Goal: Transaction & Acquisition: Purchase product/service

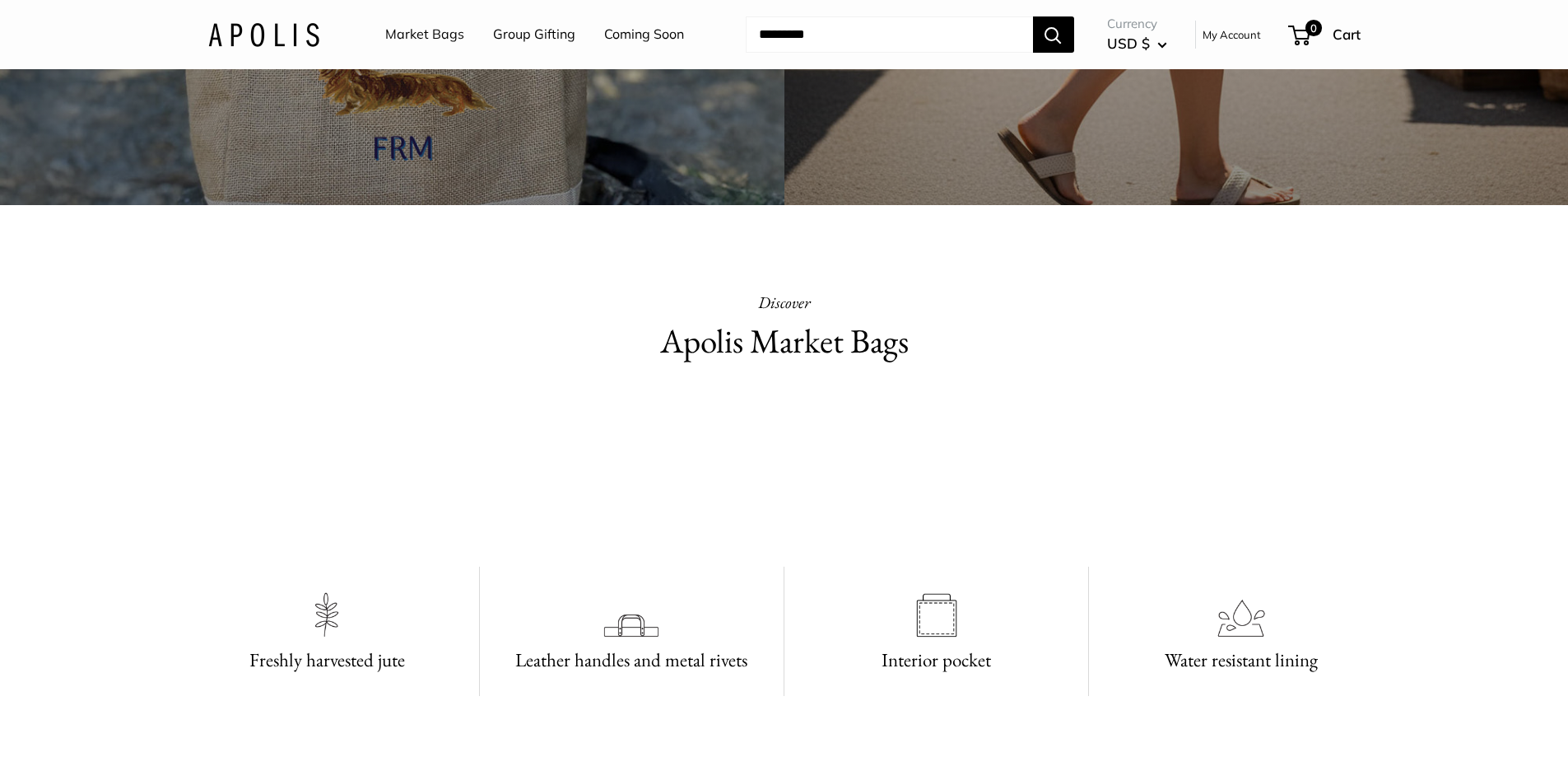
scroll to position [330, 0]
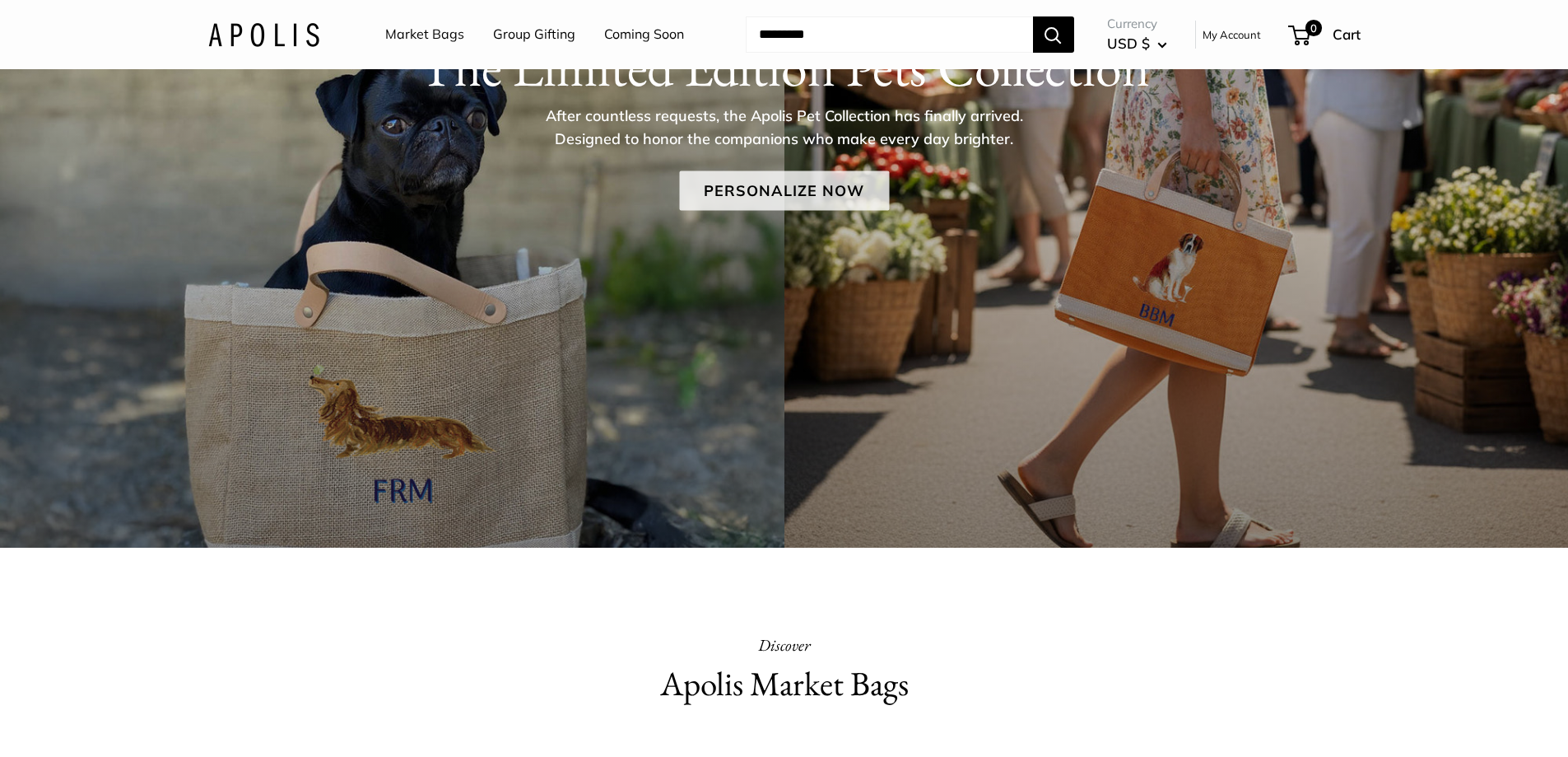
click at [730, 202] on link "Personalize Now" at bounding box center [784, 190] width 210 height 40
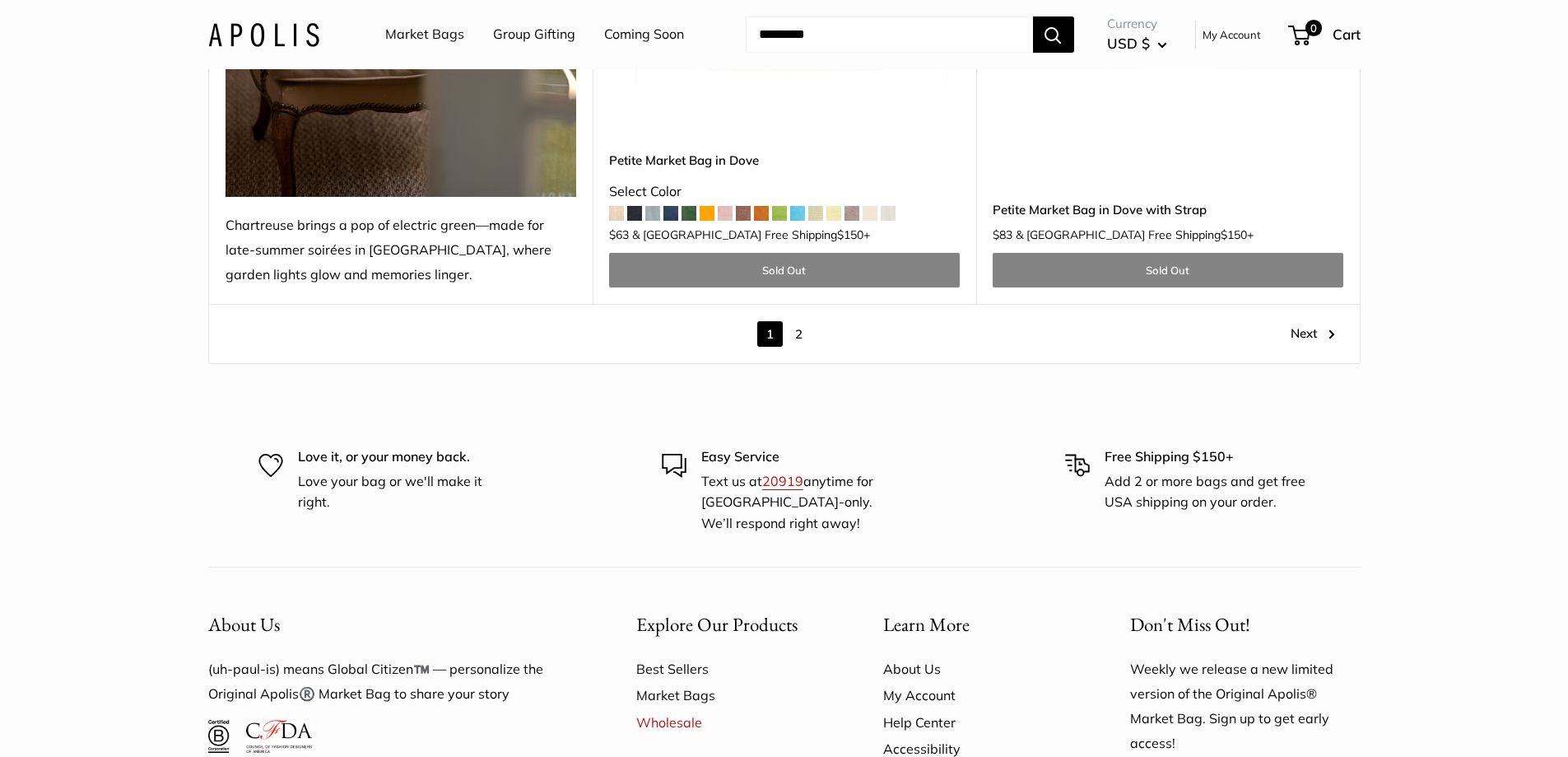
scroll to position [9391, 0]
